Goal: Task Accomplishment & Management: Manage account settings

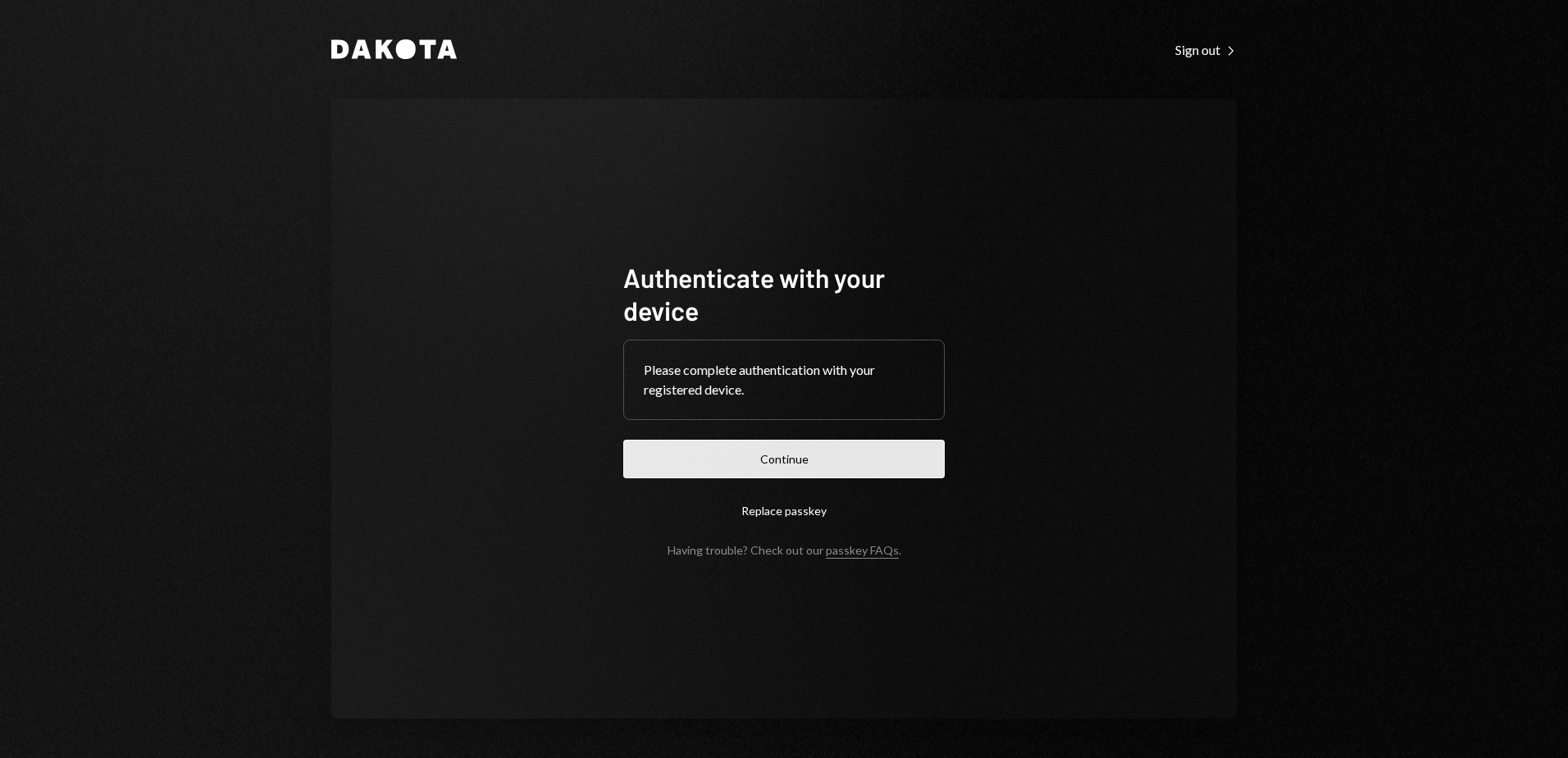
click at [817, 468] on button "Continue" at bounding box center [784, 459] width 322 height 38
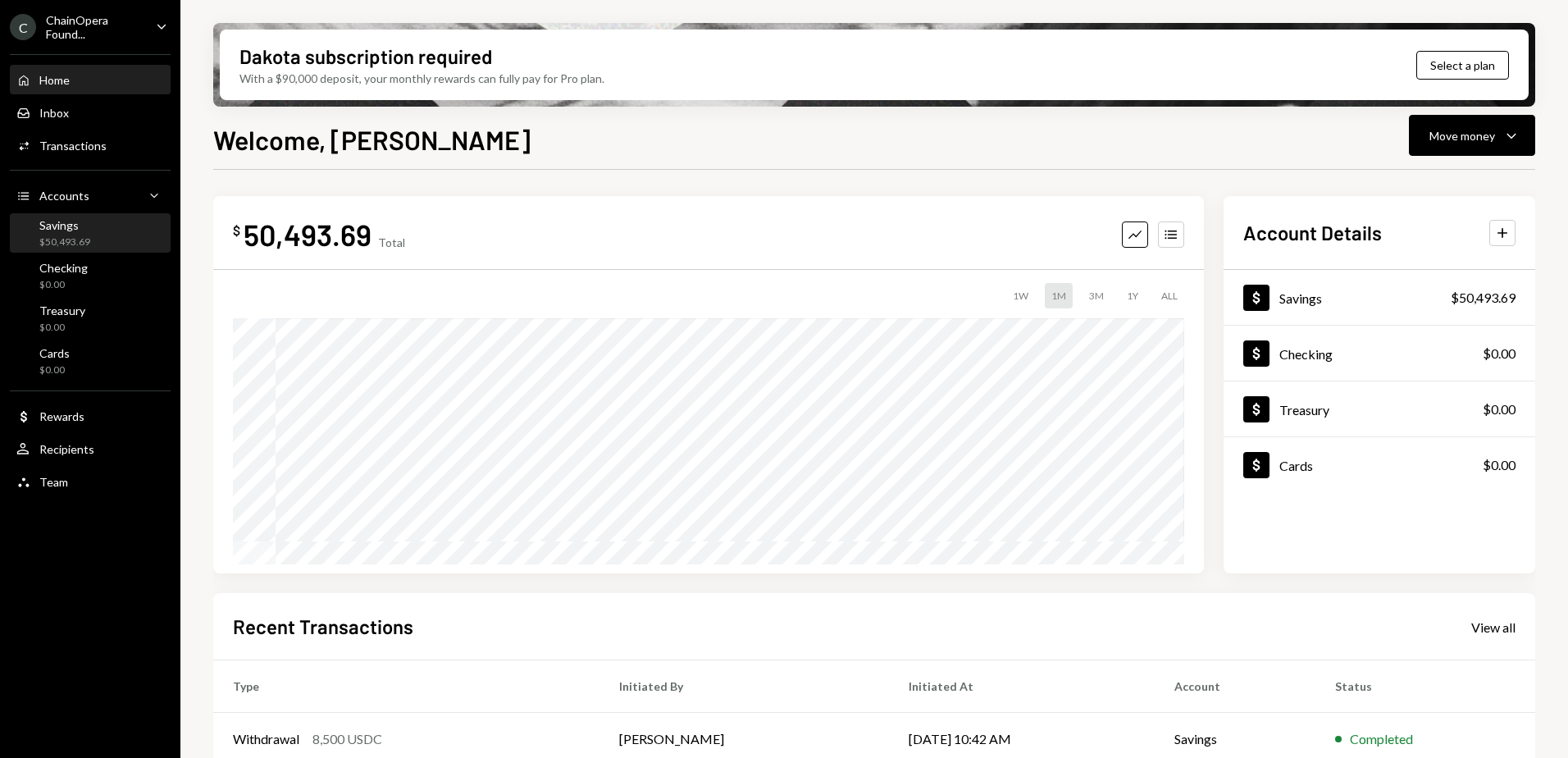
click at [51, 228] on div "Savings" at bounding box center [65, 226] width 51 height 14
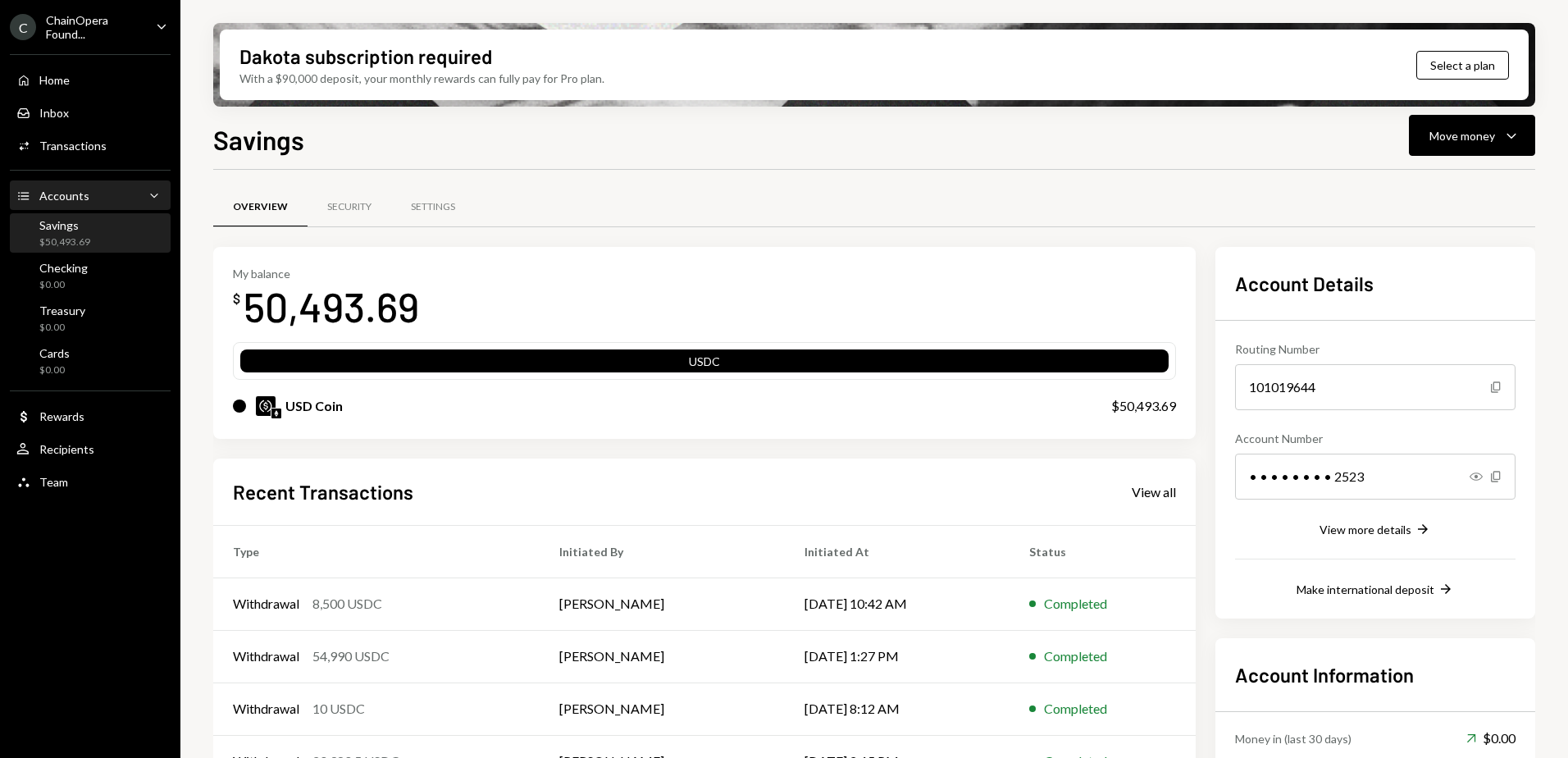
drag, startPoint x: 86, startPoint y: 143, endPoint x: 146, endPoint y: 181, distance: 71.0
click at [86, 143] on div "Transactions" at bounding box center [73, 146] width 67 height 14
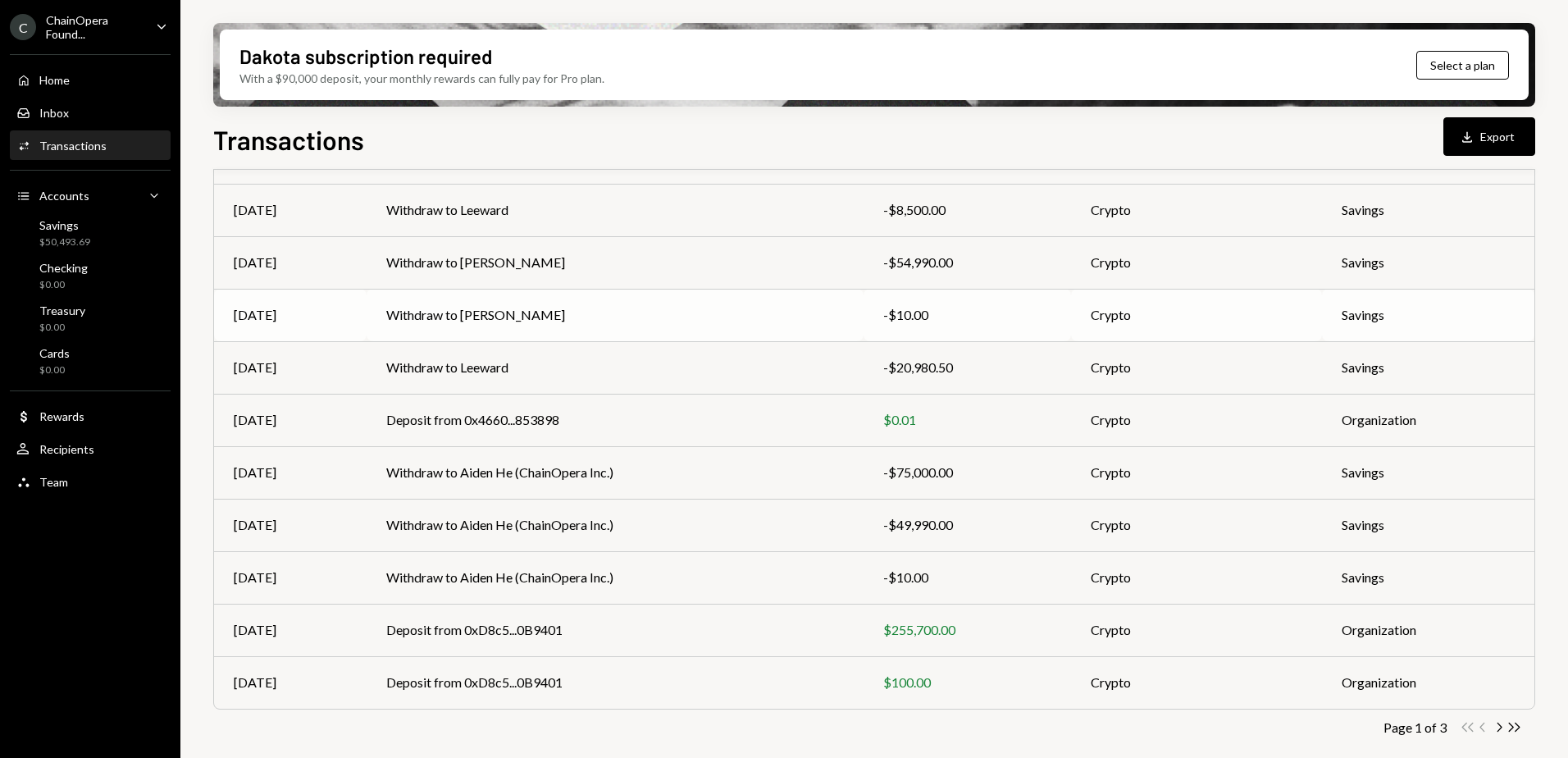
scroll to position [177, 0]
click at [1495, 727] on icon "Chevron Right" at bounding box center [1499, 727] width 16 height 16
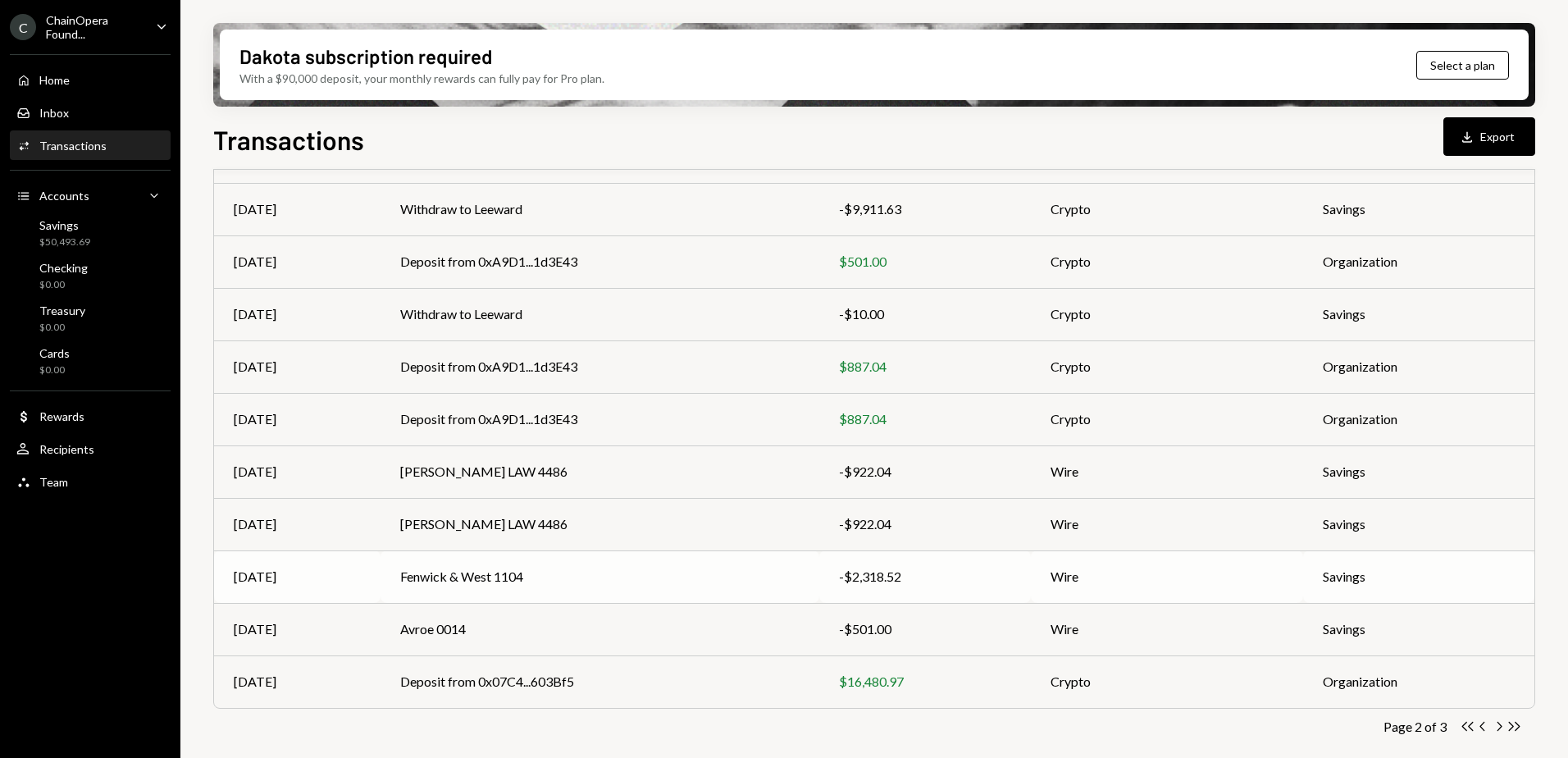
click at [599, 576] on td "Fenwick & West 1104" at bounding box center [600, 577] width 439 height 52
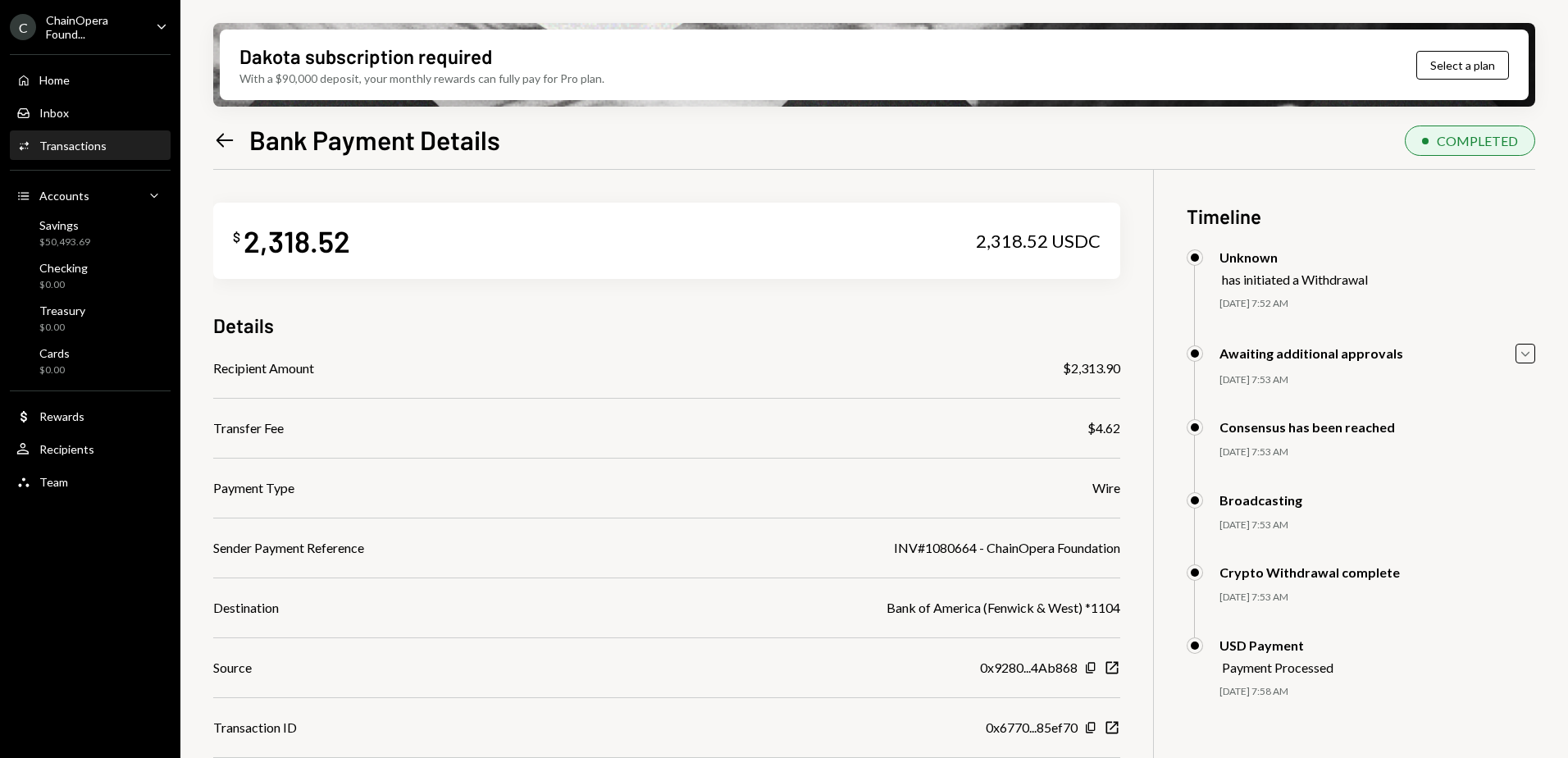
click at [220, 135] on icon "Left Arrow" at bounding box center [225, 140] width 23 height 23
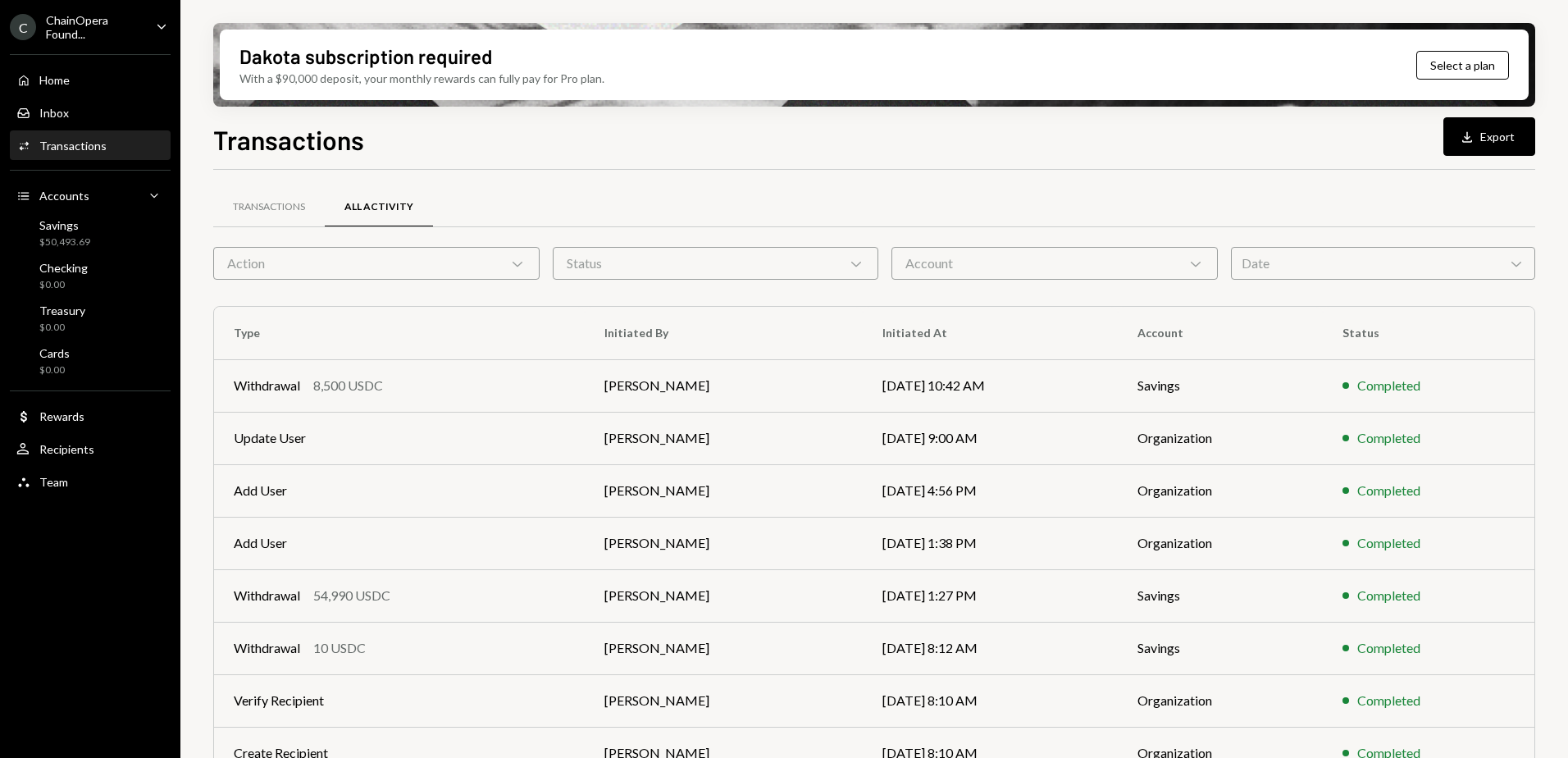
click at [75, 142] on div "Transactions" at bounding box center [73, 146] width 67 height 14
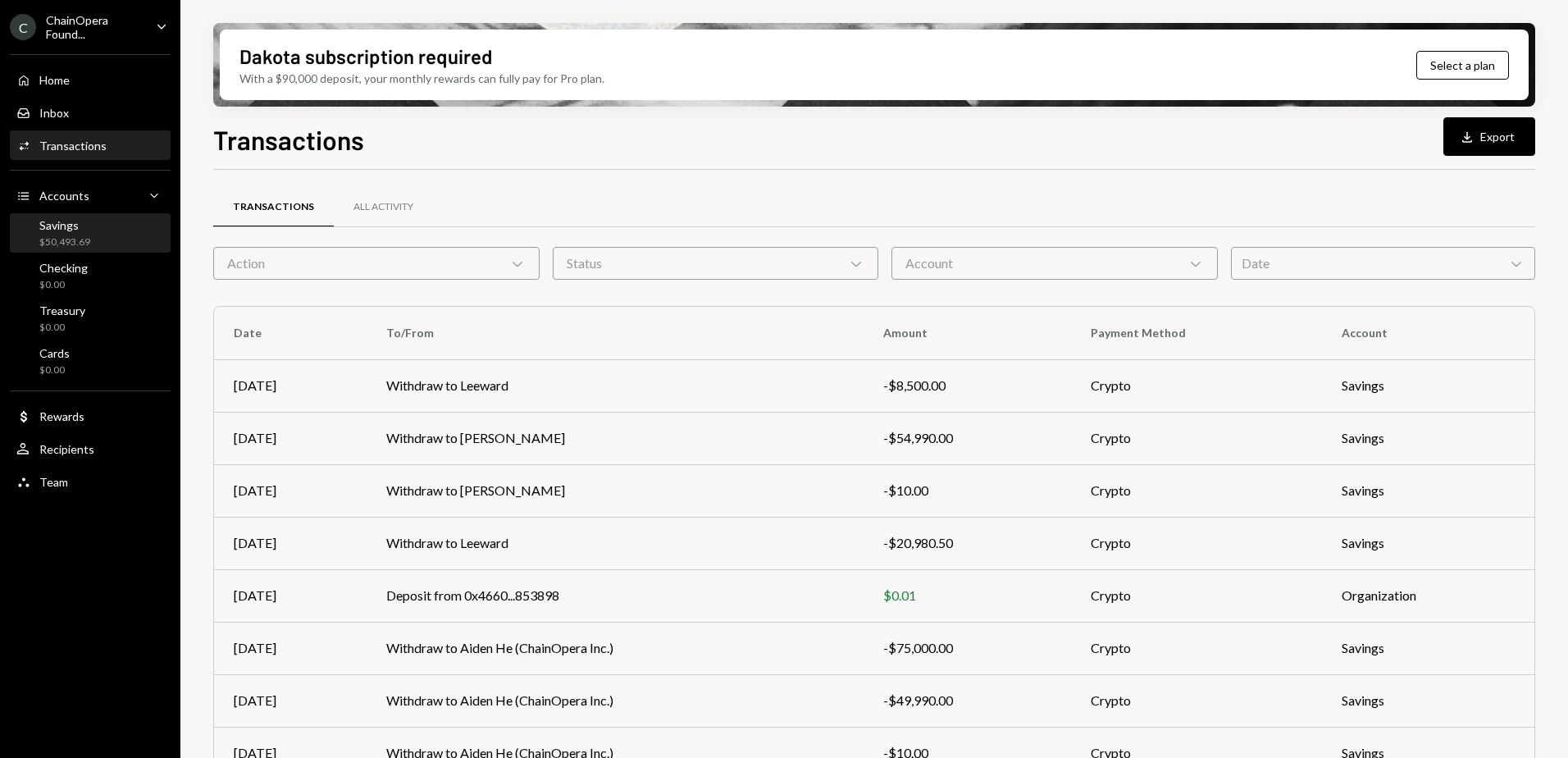
click at [76, 238] on div "$50,493.69" at bounding box center [65, 242] width 51 height 14
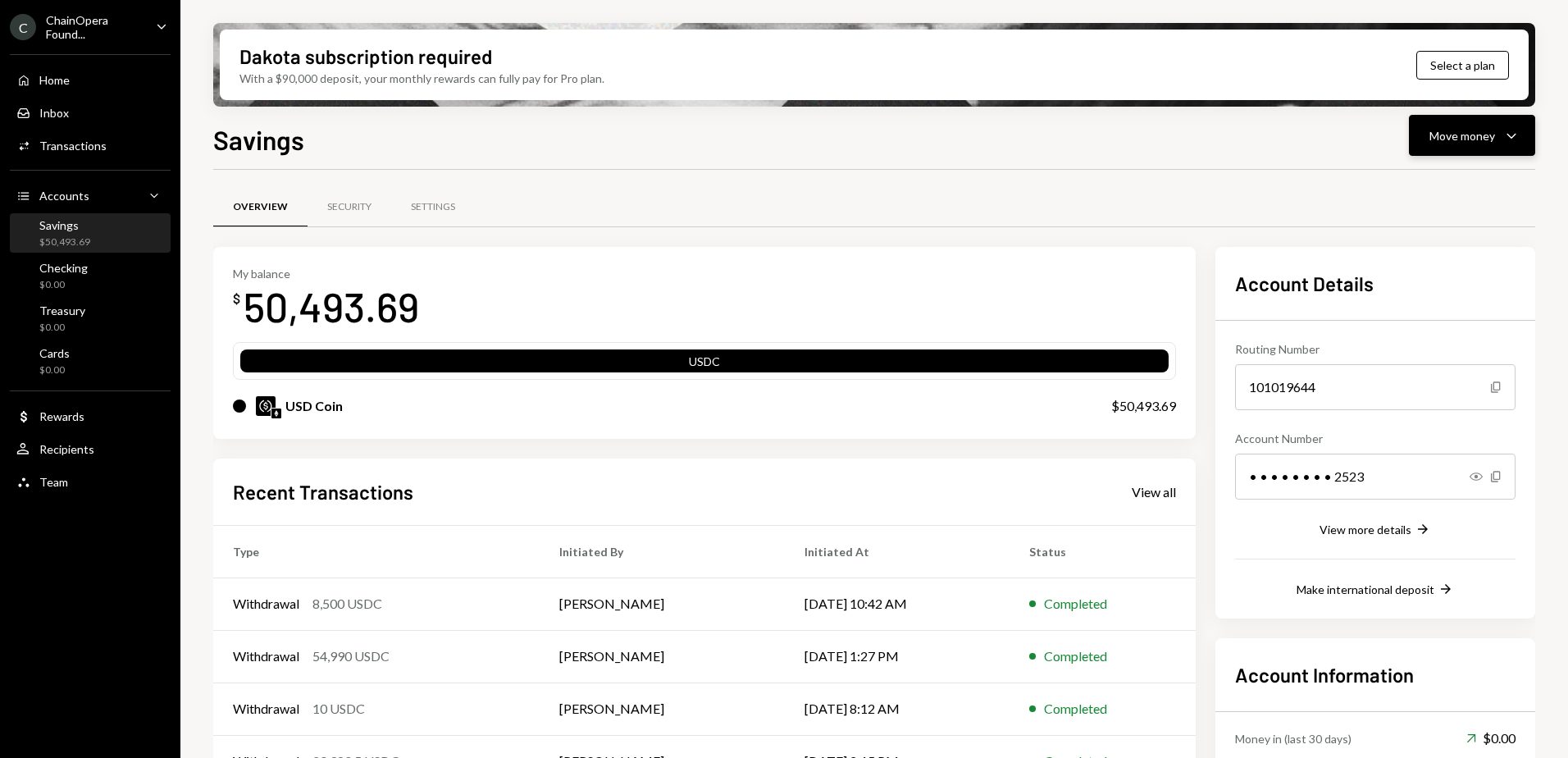
click at [1473, 138] on div "Move money" at bounding box center [1462, 136] width 66 height 17
